Goal: Information Seeking & Learning: Learn about a topic

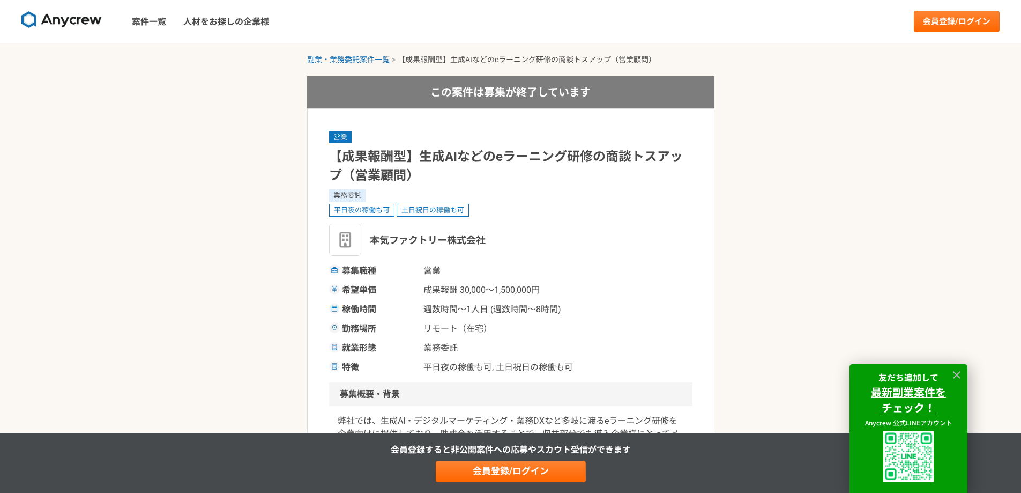
scroll to position [214, 0]
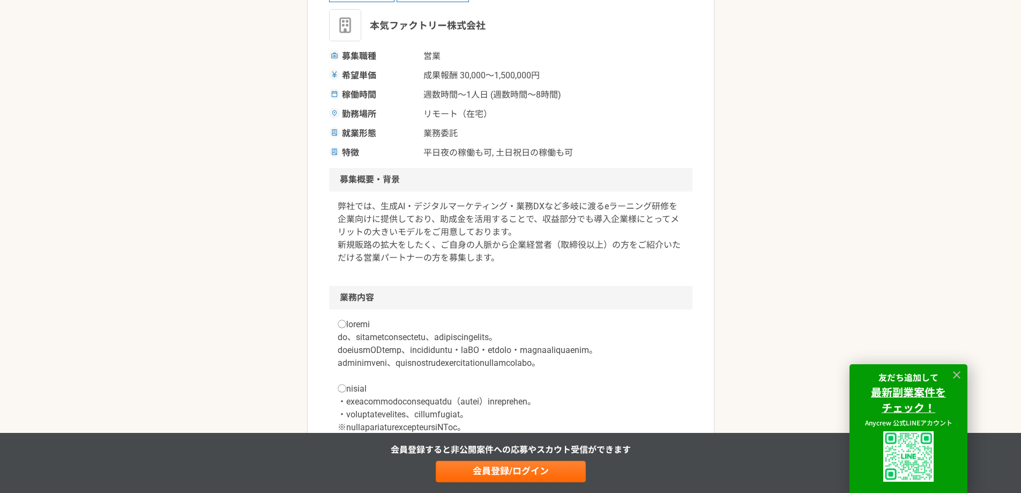
click at [958, 373] on icon at bounding box center [957, 375] width 12 height 12
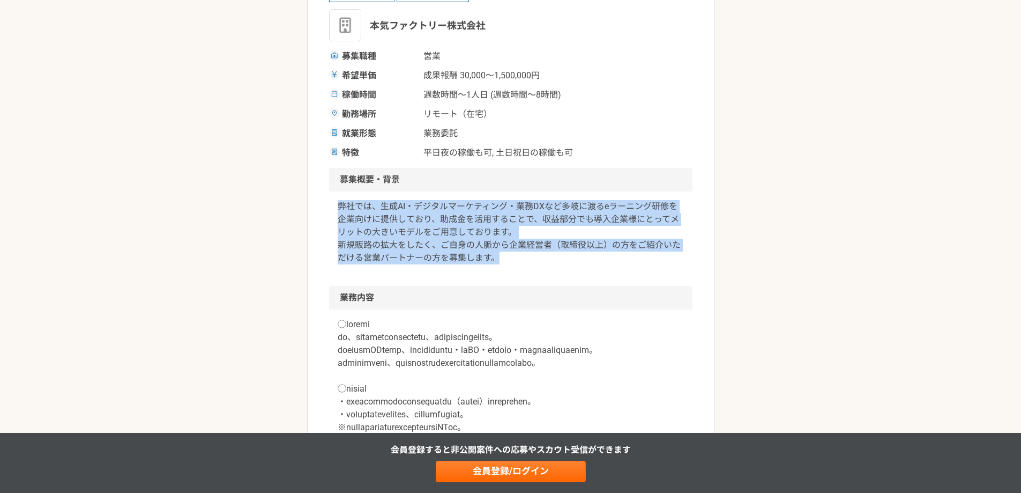
drag, startPoint x: 322, startPoint y: 211, endPoint x: 639, endPoint y: 272, distance: 322.7
click at [639, 272] on div "弊社では、生成AI・デジタルマーケティング・業務DXなど多岐に渡るeラーニング研修を企業向けに提供しており、助成金を活用することで、収益部分でも導入企業様にと…" at bounding box center [511, 238] width 364 height 94
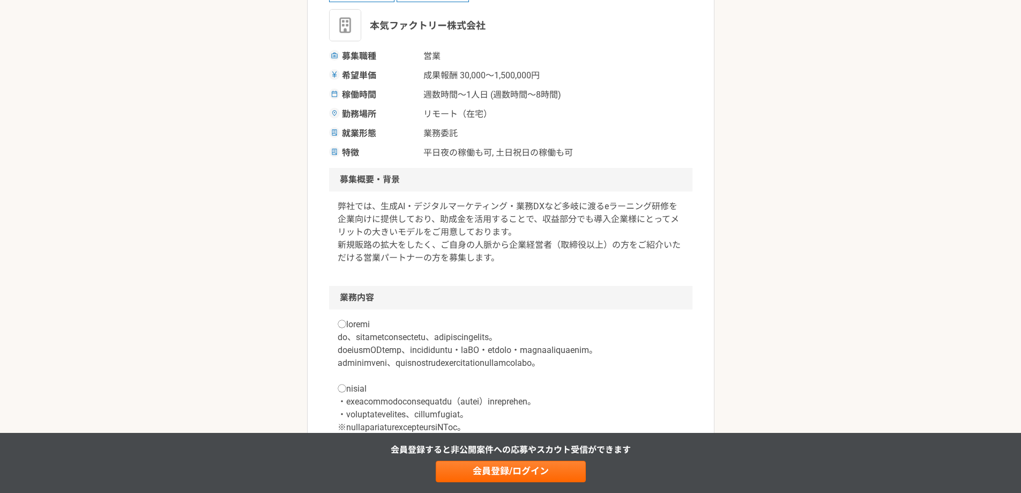
scroll to position [375, 0]
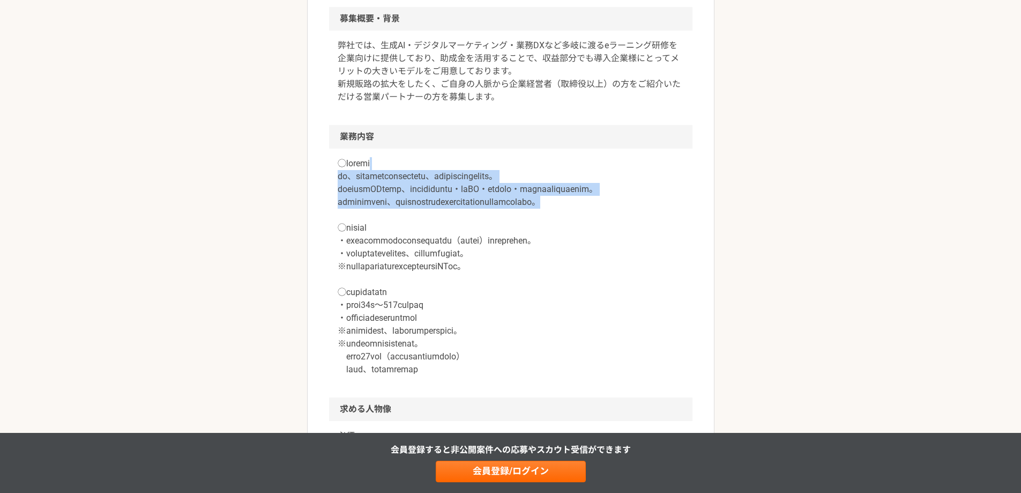
drag, startPoint x: 584, startPoint y: 157, endPoint x: 589, endPoint y: 225, distance: 67.7
click at [589, 225] on p at bounding box center [511, 266] width 346 height 219
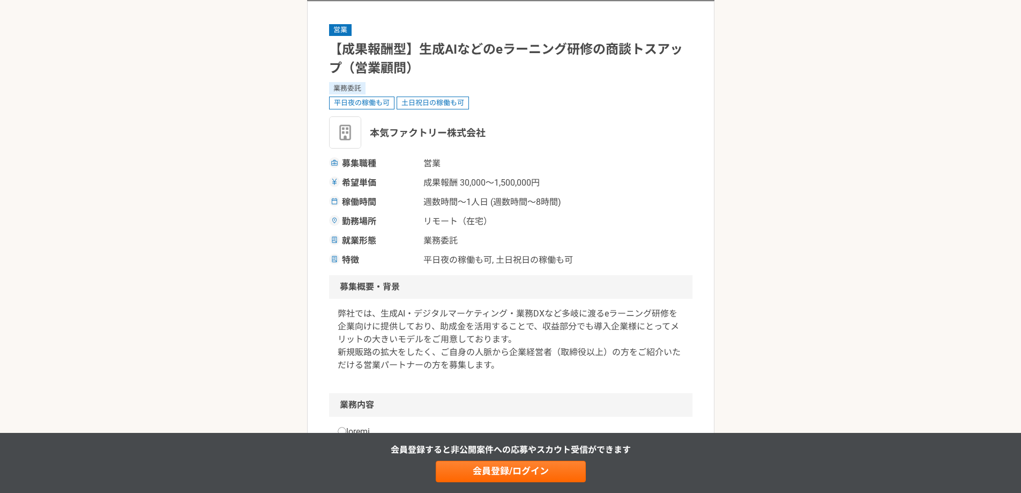
scroll to position [0, 0]
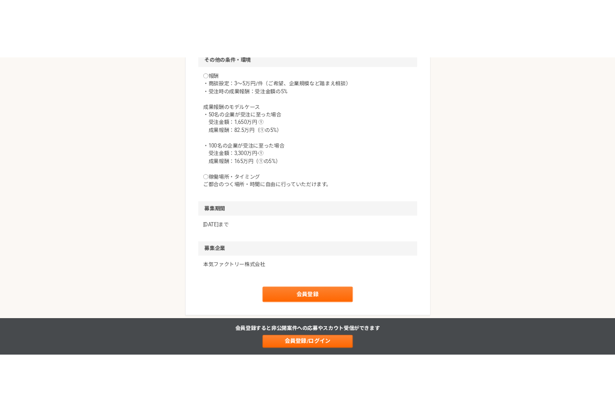
scroll to position [1233, 0]
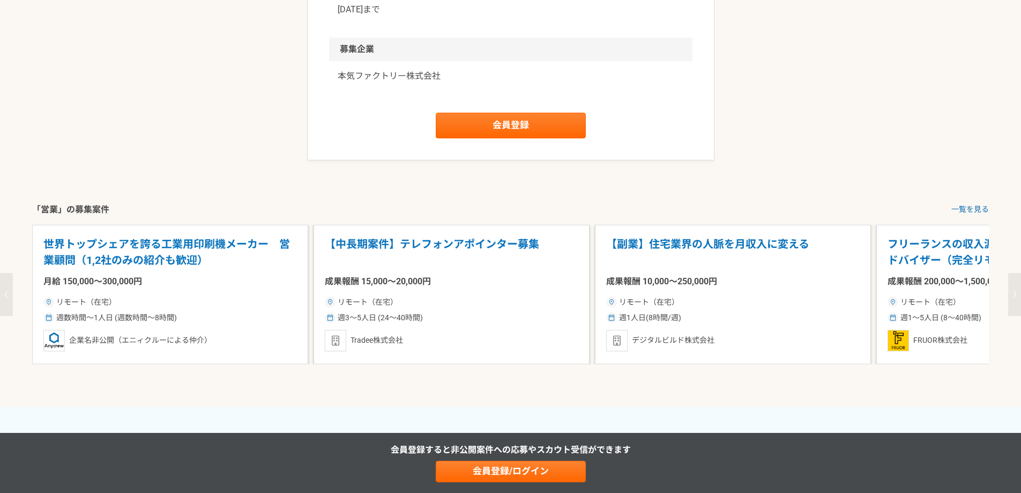
click at [358, 83] on p "本気ファクトリー株式会社" at bounding box center [511, 76] width 346 height 13
click at [11, 466] on div "会員登録すると非公開案件への応募やスカウト受信ができます 会員登録/ログイン" at bounding box center [510, 463] width 1021 height 60
